Goal: Find specific page/section: Find specific page/section

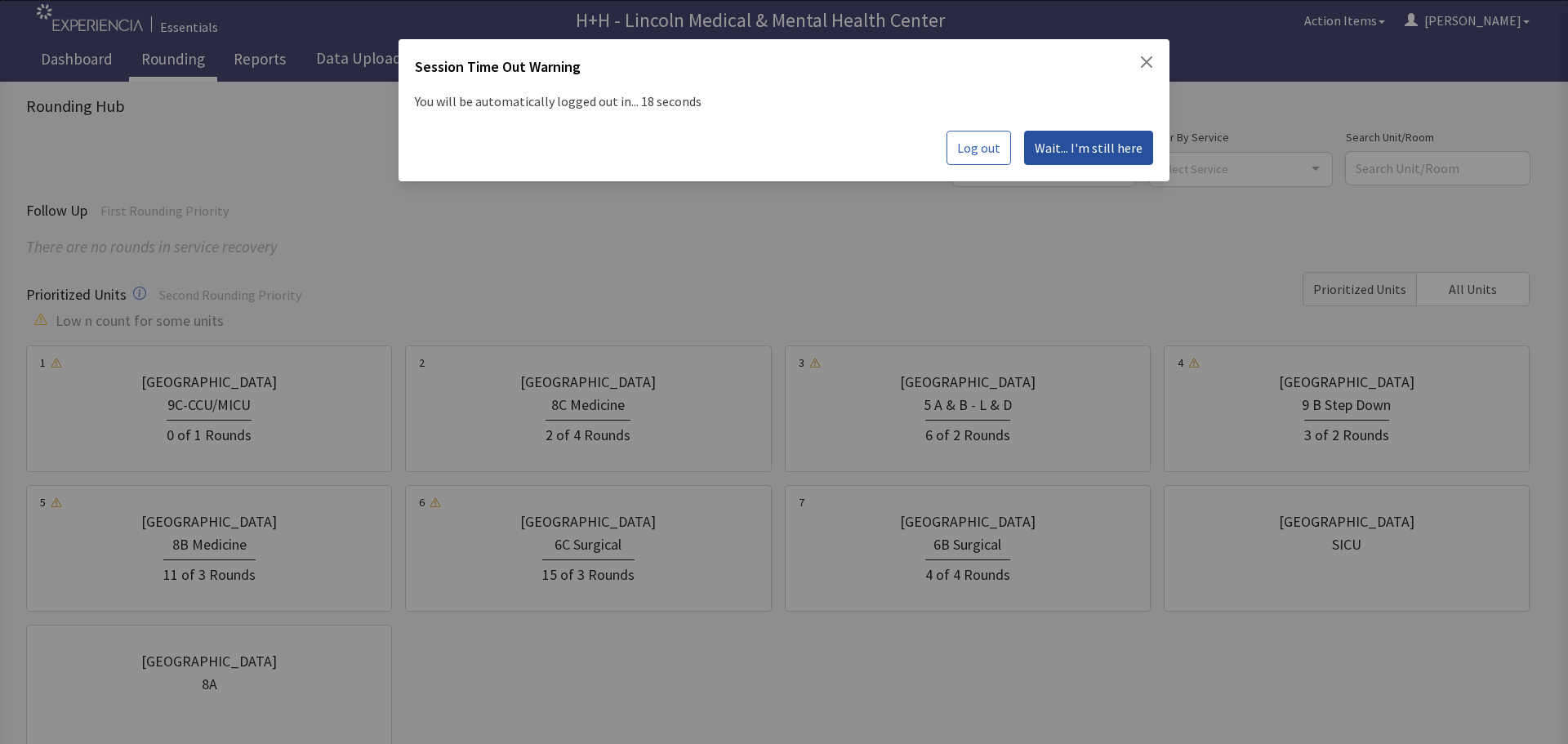
click at [1047, 142] on span "Wait... I'm still here" at bounding box center [1089, 148] width 108 height 20
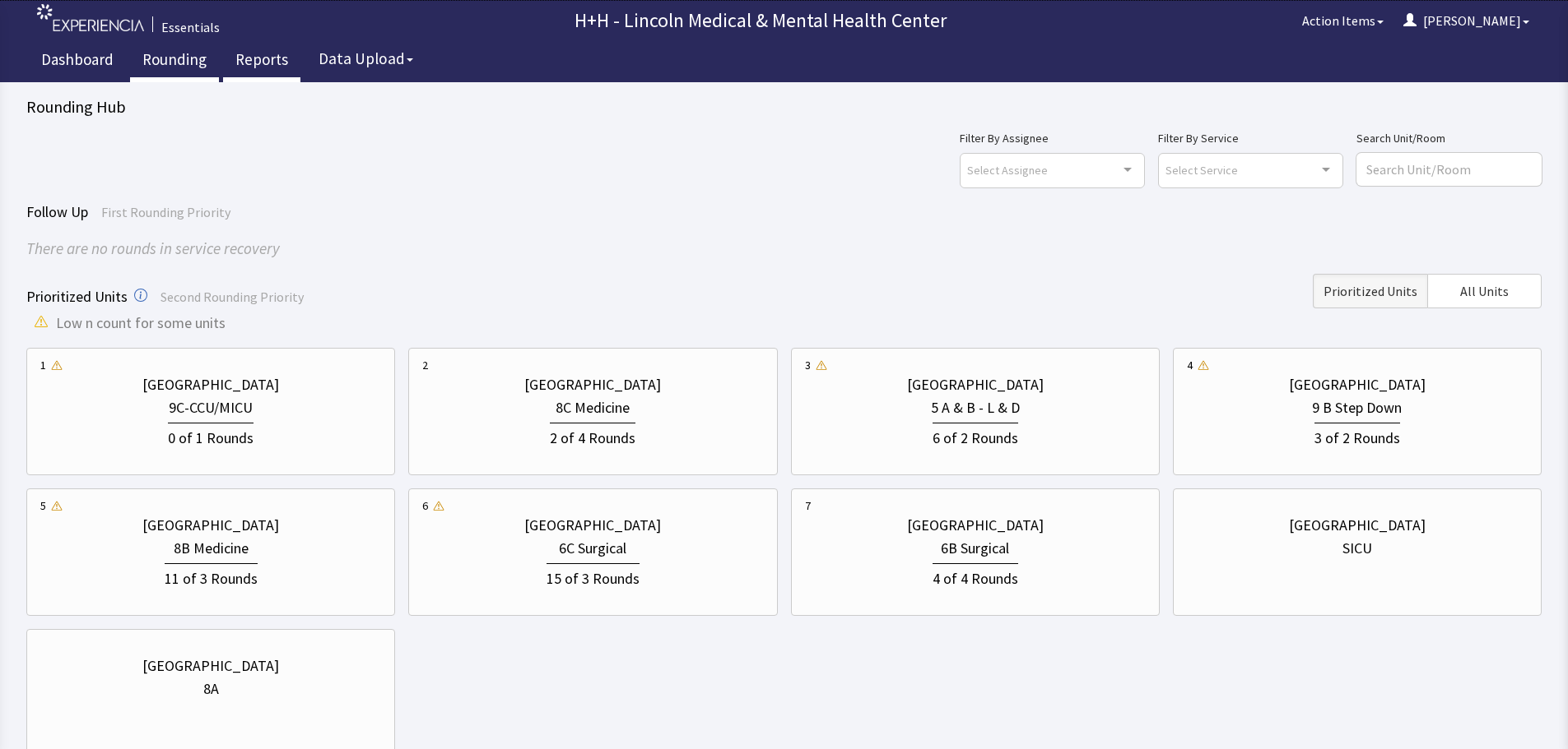
click at [252, 61] on link "Reports" at bounding box center [261, 62] width 77 height 42
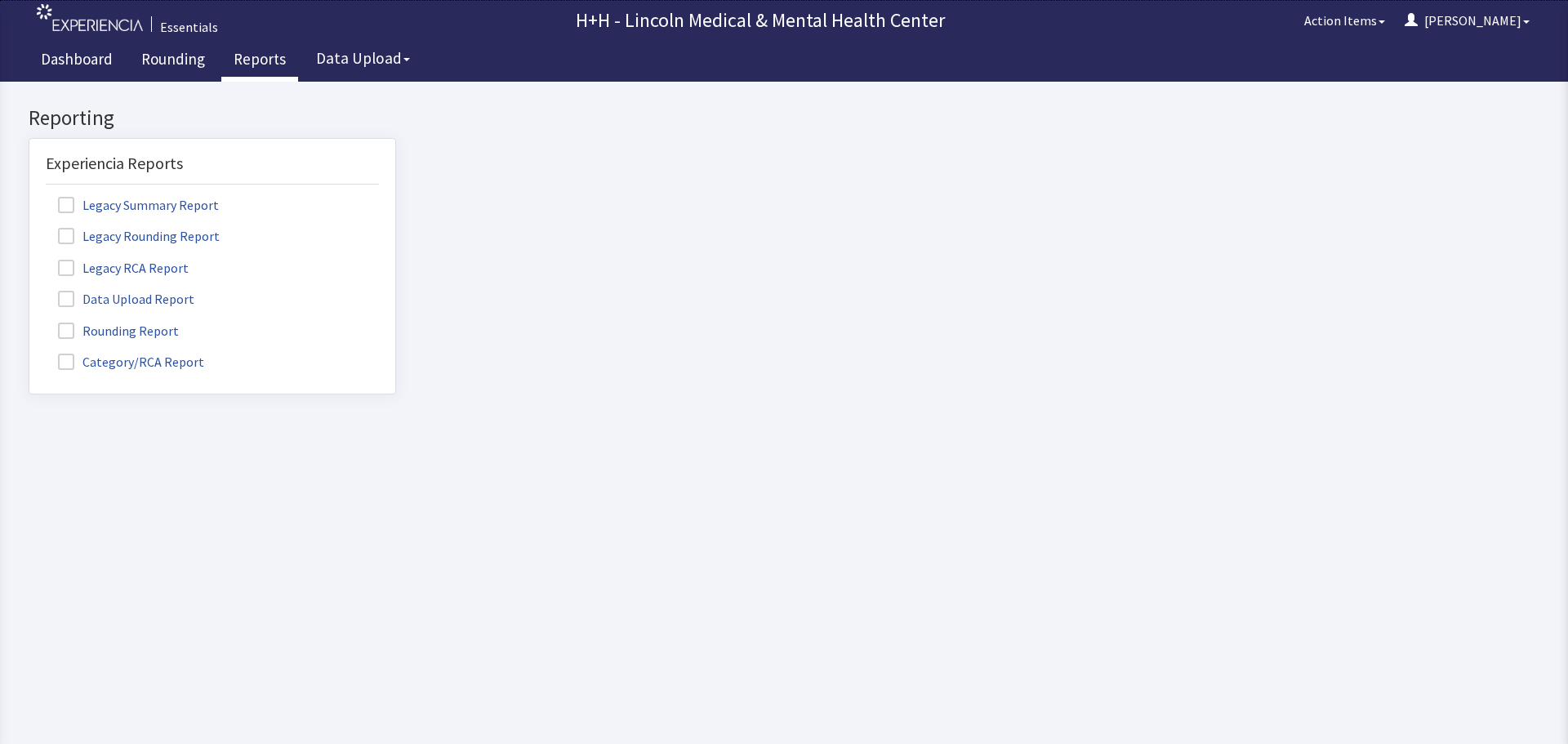
click at [161, 330] on label "Rounding Report" at bounding box center [120, 330] width 149 height 21
click at [29, 322] on input "Rounding Report" at bounding box center [29, 322] width 0 height 0
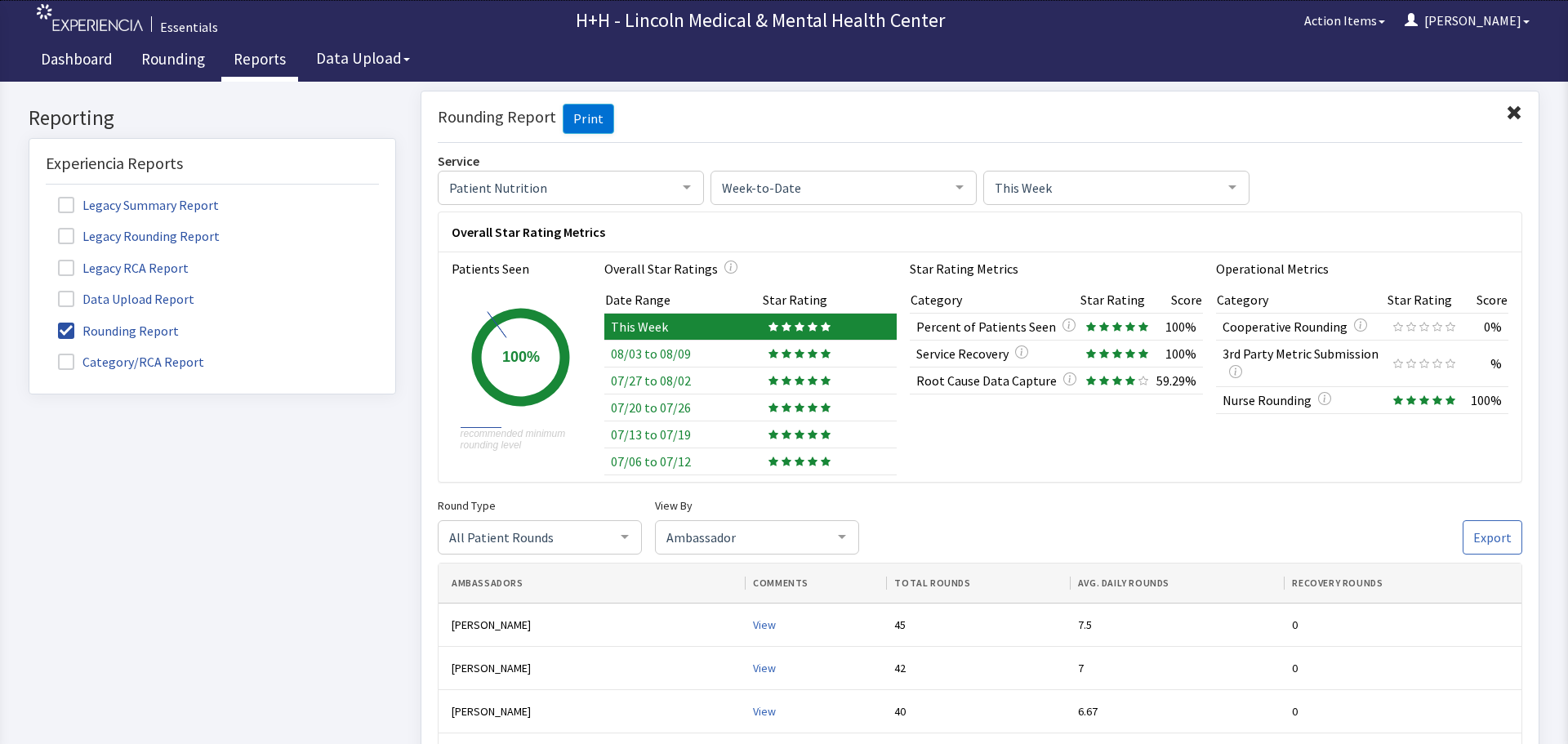
click at [1506, 114] on span at bounding box center [1514, 113] width 16 height 16
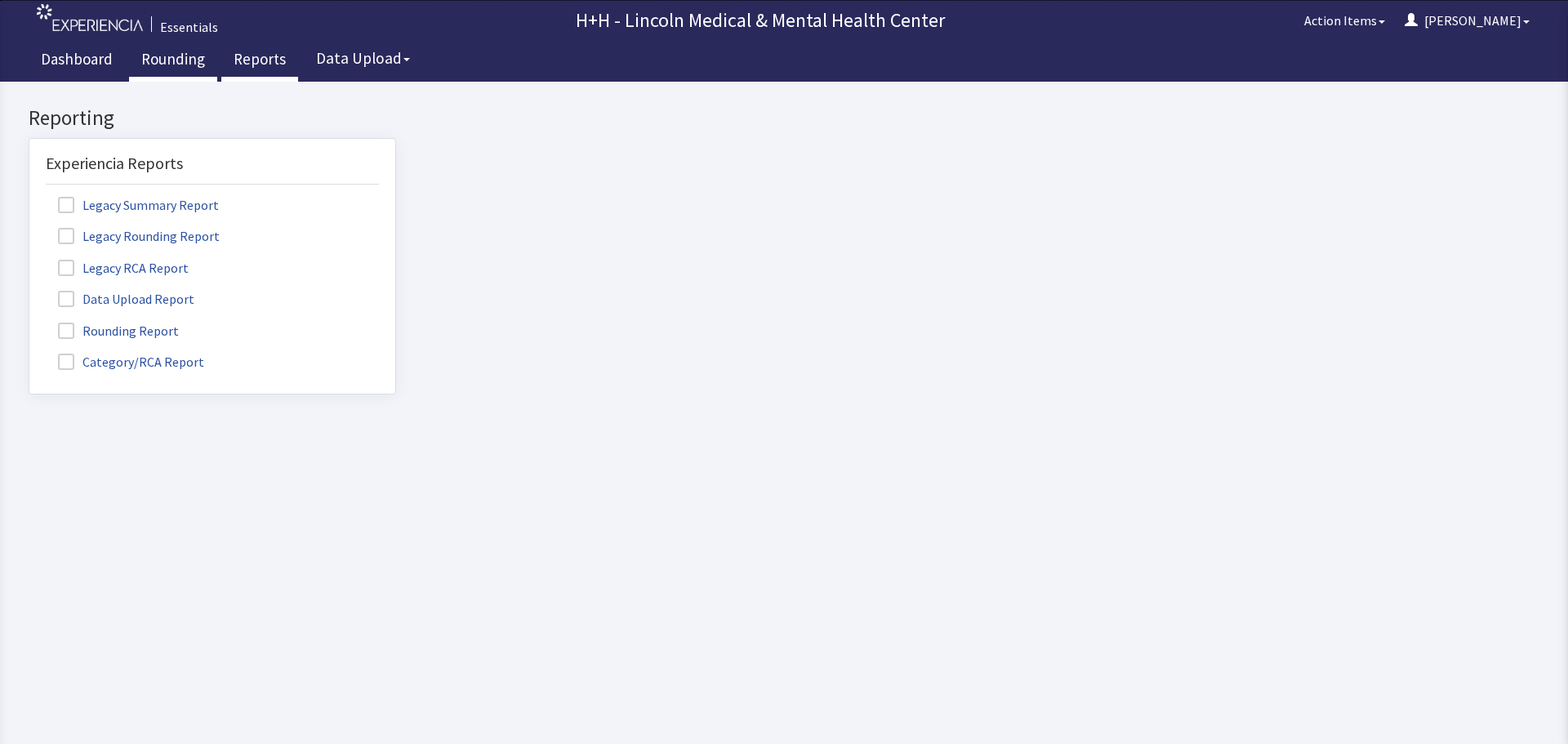
click at [163, 59] on link "Rounding" at bounding box center [173, 62] width 88 height 41
